Goal: Browse casually: Explore the website without a specific task or goal

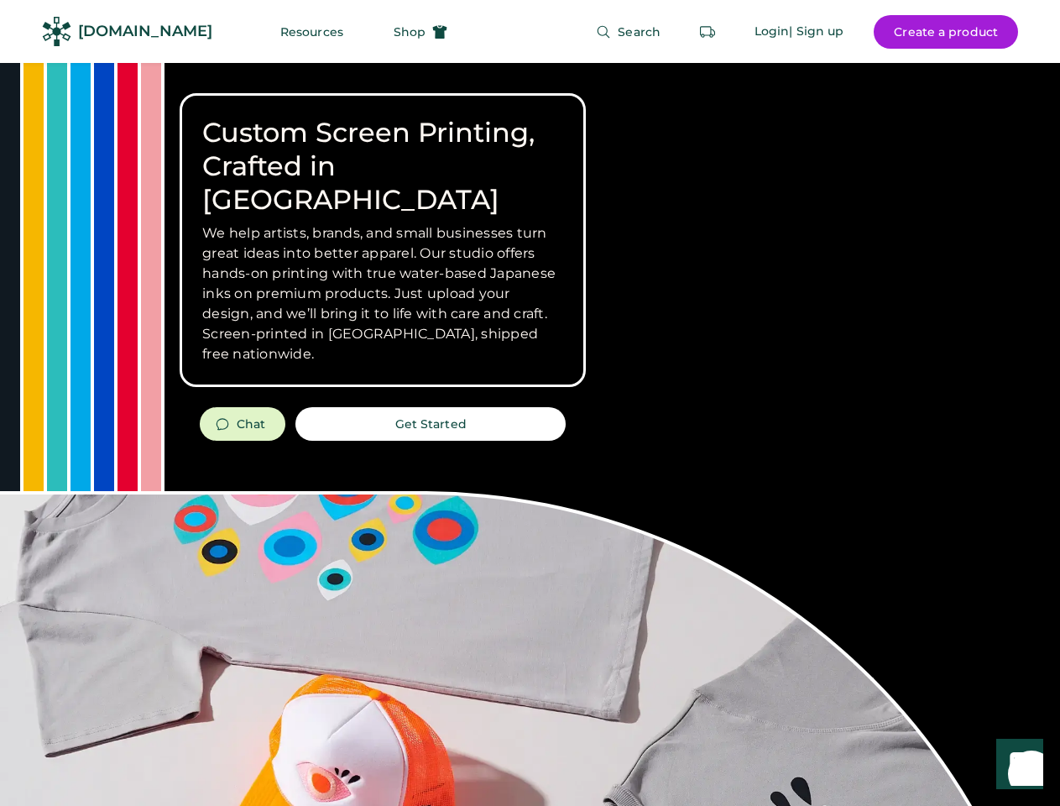
click at [530, 403] on div "Custom Screen Printing, Crafted in [GEOGRAPHIC_DATA] We help artists, brands, a…" at bounding box center [530, 596] width 1060 height 1066
click at [530, 434] on div "Custom Screen Printing, Crafted in [GEOGRAPHIC_DATA] We help artists, brands, a…" at bounding box center [530, 596] width 1060 height 1066
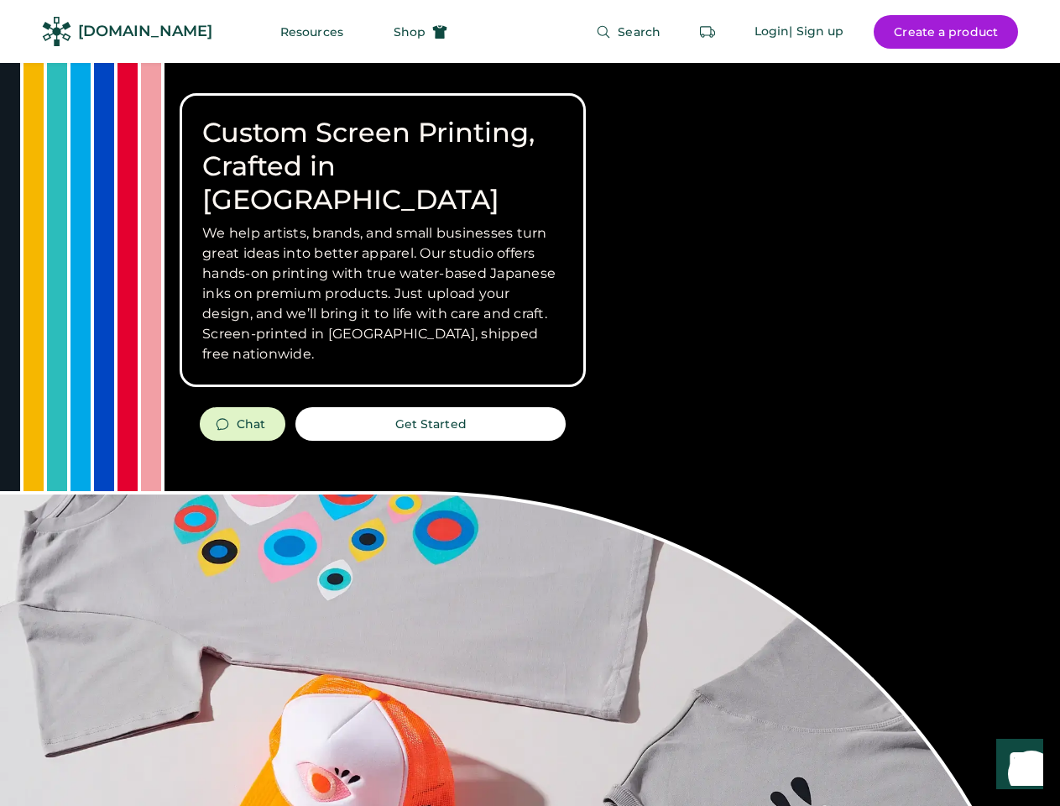
click at [530, 434] on div "Custom Screen Printing, Crafted in [GEOGRAPHIC_DATA] We help artists, brands, a…" at bounding box center [530, 596] width 1060 height 1066
click at [383, 240] on h3 "We help artists, brands, and small businesses turn great ideas into better appa…" at bounding box center [382, 293] width 361 height 141
click at [383, 223] on h3 "We help artists, brands, and small businesses turn great ideas into better appa…" at bounding box center [382, 293] width 361 height 141
click at [383, 149] on h1 "Custom Screen Printing, Crafted in [GEOGRAPHIC_DATA]" at bounding box center [382, 166] width 361 height 101
